Goal: Check status

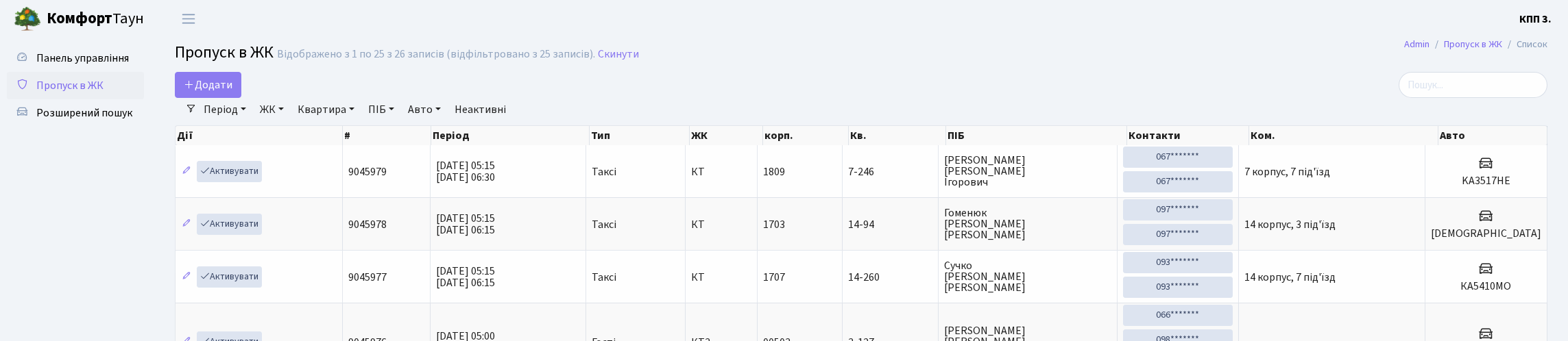
select select "25"
click at [1429, 90] on input "search" at bounding box center [1473, 84] width 149 height 26
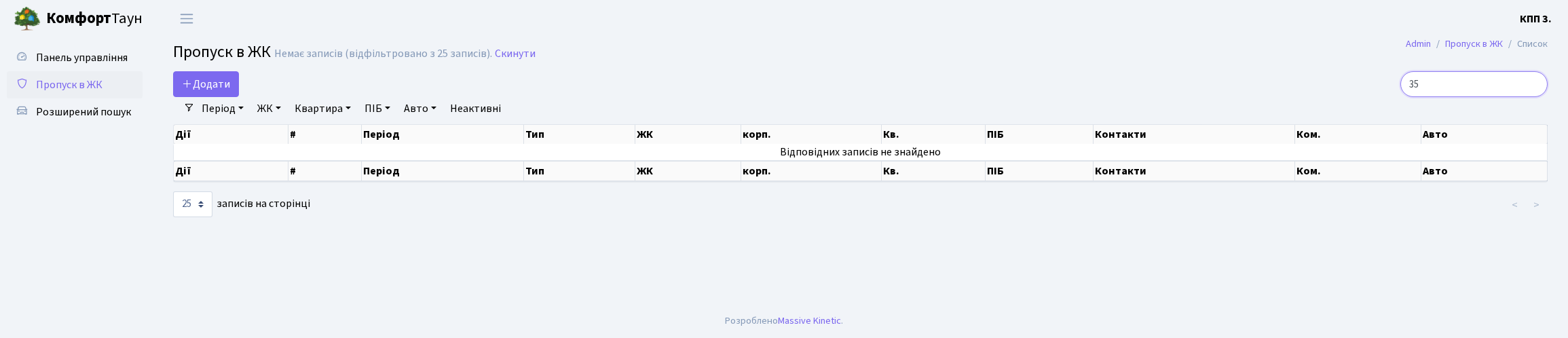
type input "3"
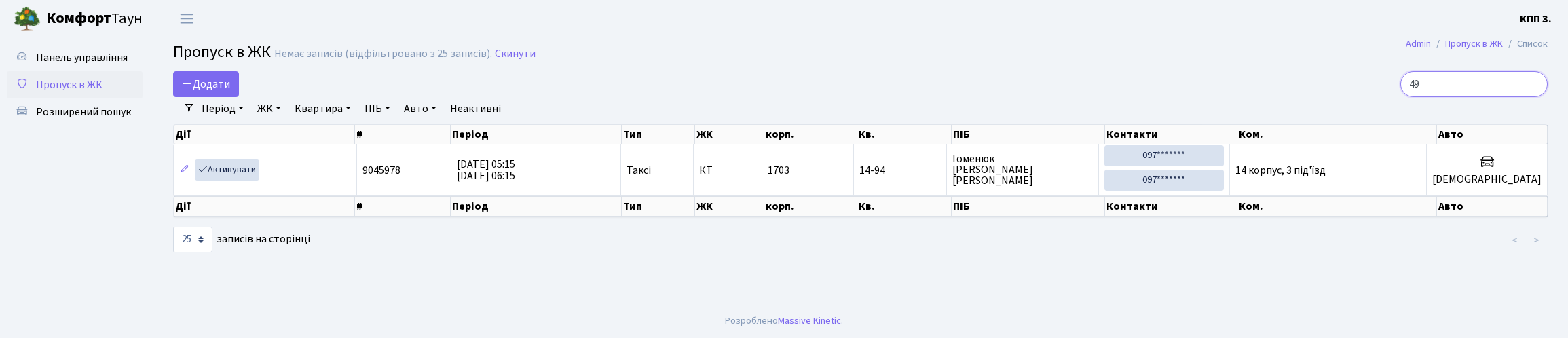
type input "4"
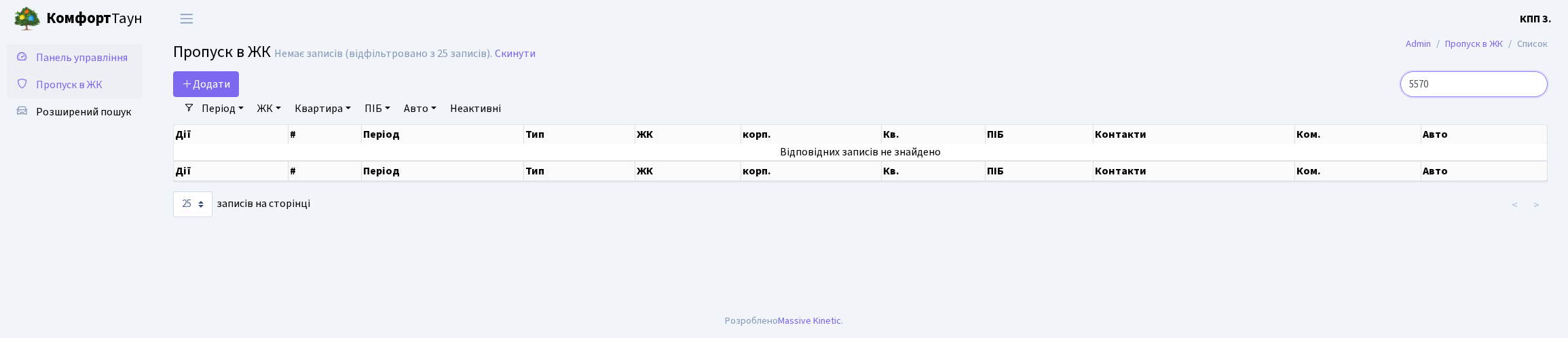
type input "5570"
click at [68, 49] on link "Панель управління" at bounding box center [74, 58] width 136 height 27
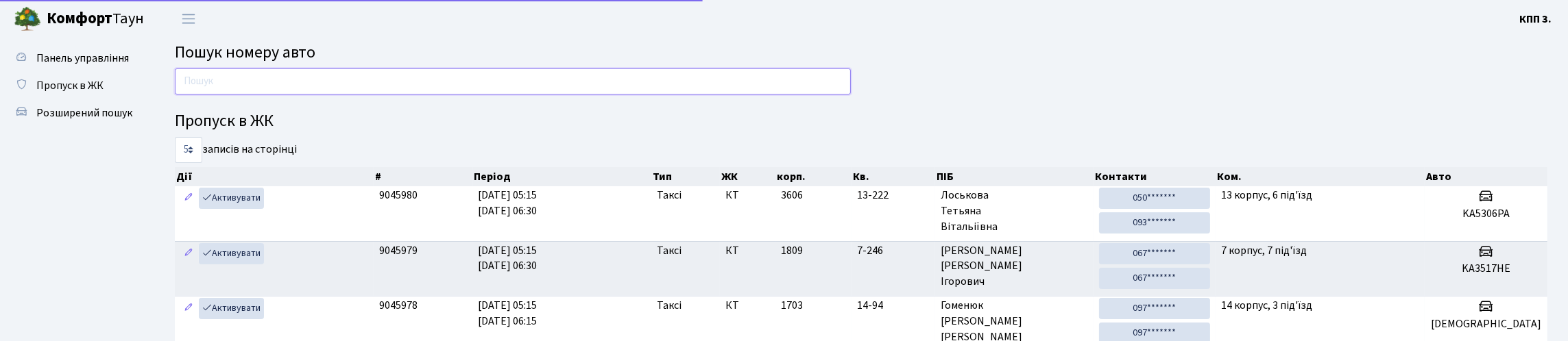
drag, startPoint x: 221, startPoint y: 82, endPoint x: 248, endPoint y: 39, distance: 50.8
click at [225, 84] on input "text" at bounding box center [513, 81] width 676 height 26
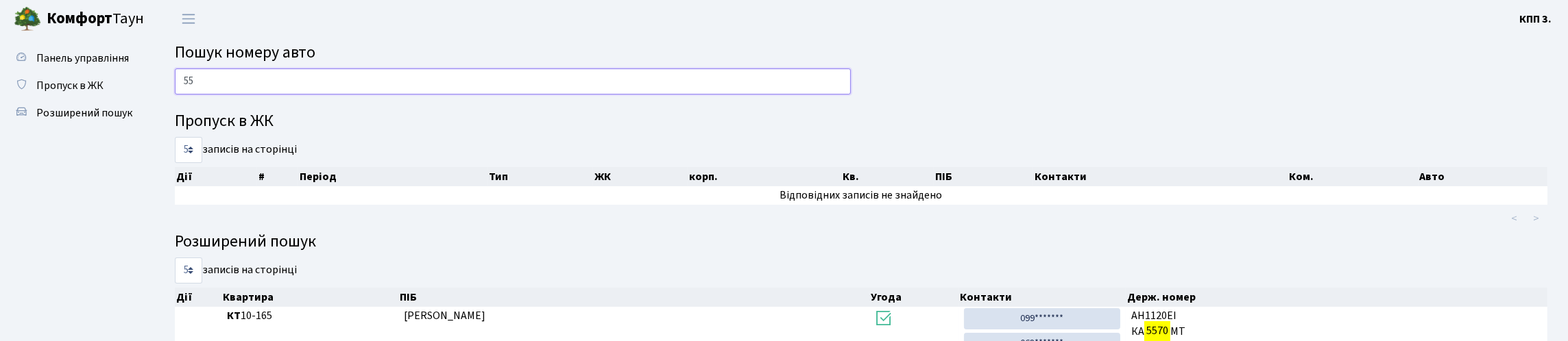
type input "5"
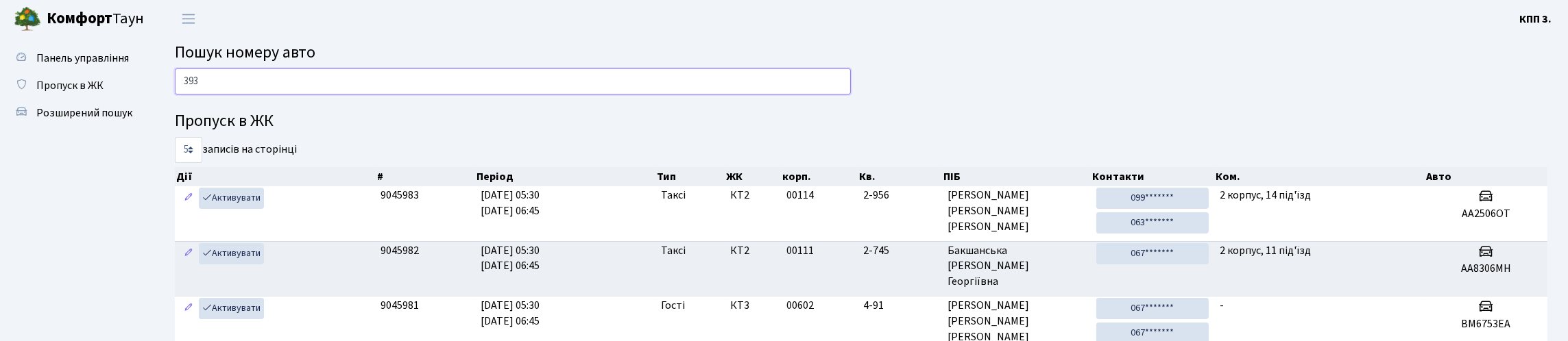
type input "3937"
